Goal: Information Seeking & Learning: Check status

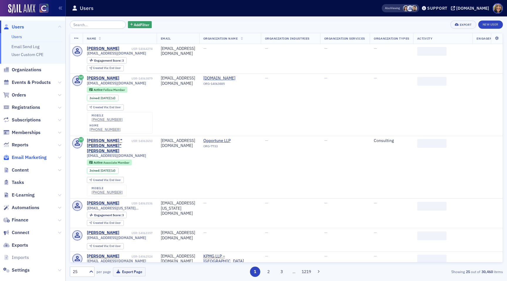
click at [33, 156] on span "Email Marketing" at bounding box center [29, 157] width 35 height 6
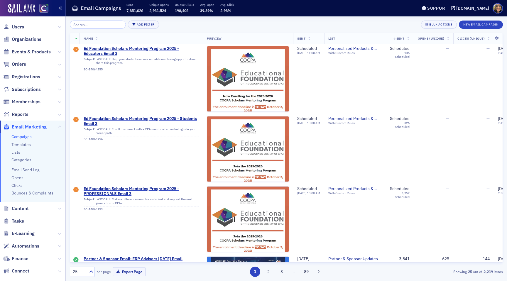
click at [89, 24] on input "search" at bounding box center [98, 25] width 56 height 8
click at [33, 53] on span "Events & Products" at bounding box center [31, 52] width 39 height 6
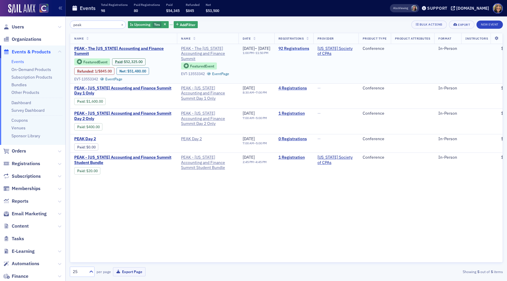
type input "peak"
click at [309, 49] on link "92 Registrations" at bounding box center [293, 48] width 31 height 5
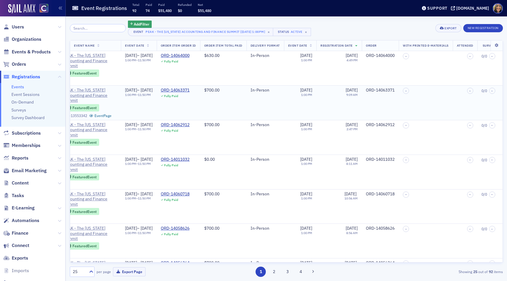
scroll to position [0, 182]
click at [30, 52] on span "Events & Products" at bounding box center [31, 52] width 39 height 6
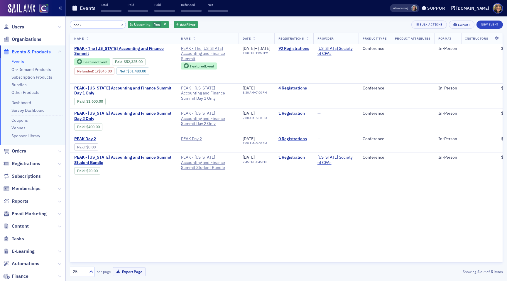
click at [89, 26] on input "peak" at bounding box center [98, 25] width 56 height 8
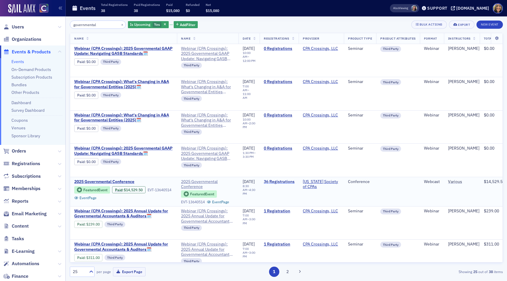
type input "governmental"
click at [284, 179] on link "36 Registrations" at bounding box center [279, 181] width 31 height 5
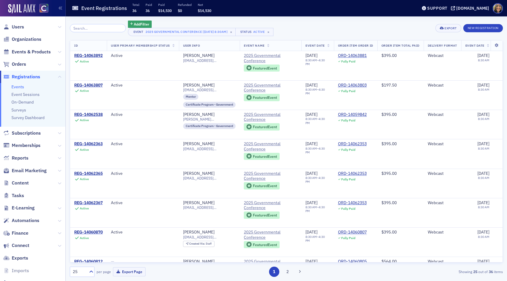
click at [22, 84] on ul "Events Event Sessions On-Demand Surveys Survey Dashboard" at bounding box center [32, 105] width 65 height 44
click at [21, 85] on link "Events" at bounding box center [17, 86] width 13 height 5
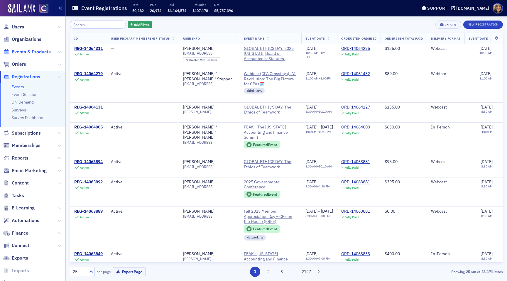
click at [15, 54] on span "Events & Products" at bounding box center [31, 52] width 39 height 6
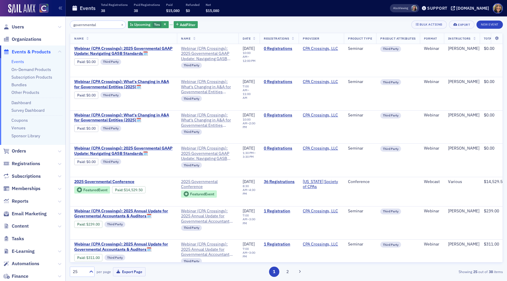
click at [87, 26] on input "governmental" at bounding box center [98, 25] width 56 height 8
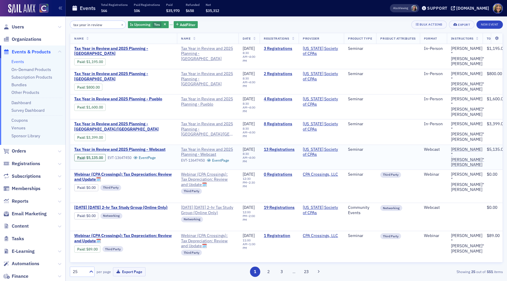
type input "tax year in review"
click at [23, 48] on span "Events & Products" at bounding box center [32, 51] width 65 height 13
click at [23, 52] on span "Events & Products" at bounding box center [31, 52] width 39 height 6
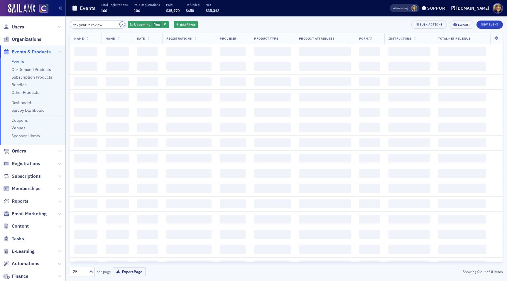
click at [120, 23] on button "×" at bounding box center [122, 24] width 5 height 5
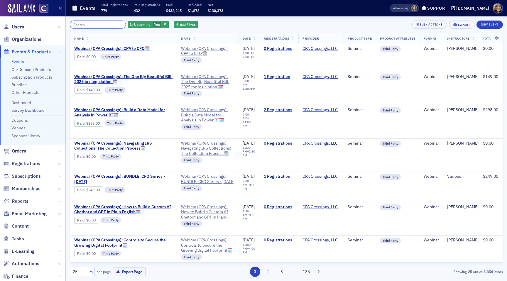
click at [106, 28] on input "search" at bounding box center [98, 25] width 56 height 8
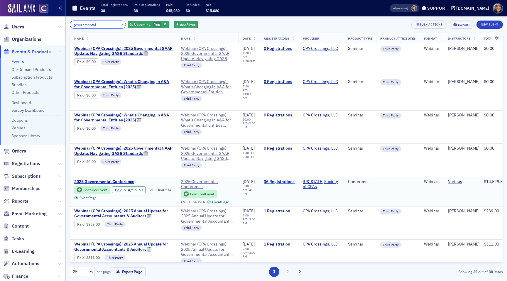
type input "governmental"
click at [294, 180] on link "36 Registrations" at bounding box center [279, 181] width 31 height 5
